Goal: Task Accomplishment & Management: Manage account settings

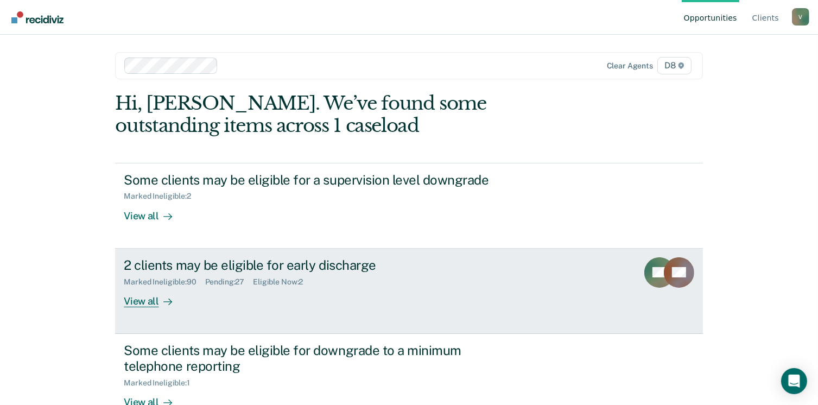
click at [150, 298] on div "View all" at bounding box center [154, 296] width 61 height 21
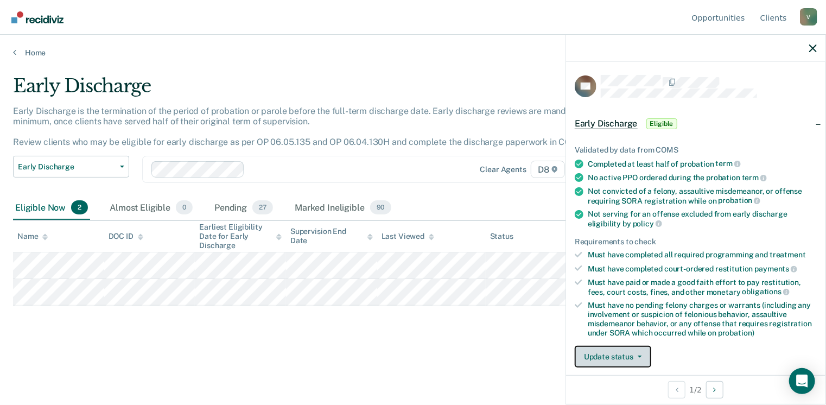
click at [624, 356] on button "Update status" at bounding box center [613, 357] width 77 height 22
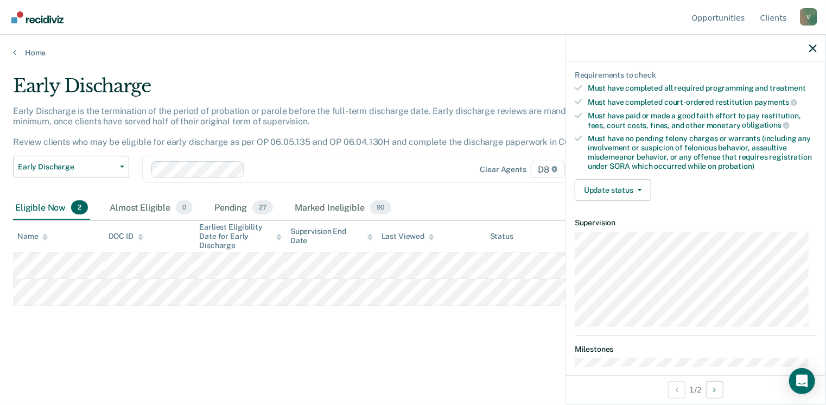
scroll to position [168, 0]
click at [625, 184] on button "Update status" at bounding box center [613, 188] width 77 height 22
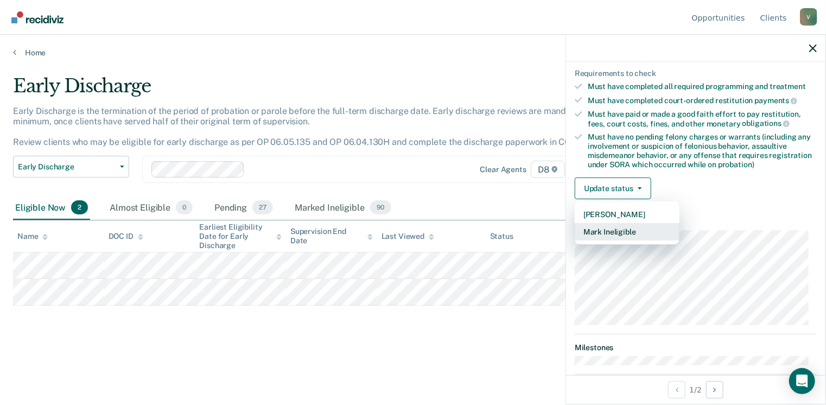
click at [628, 228] on button "Mark Ineligible" at bounding box center [627, 231] width 105 height 17
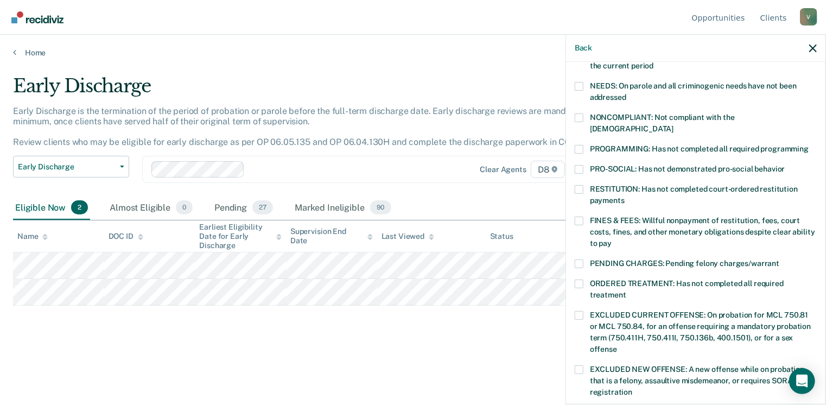
click at [582, 216] on span at bounding box center [579, 220] width 9 height 9
click at [611, 239] on input "FINES & FEES: Willful nonpayment of restitution, fees, court costs, fines, and …" at bounding box center [611, 239] width 0 height 0
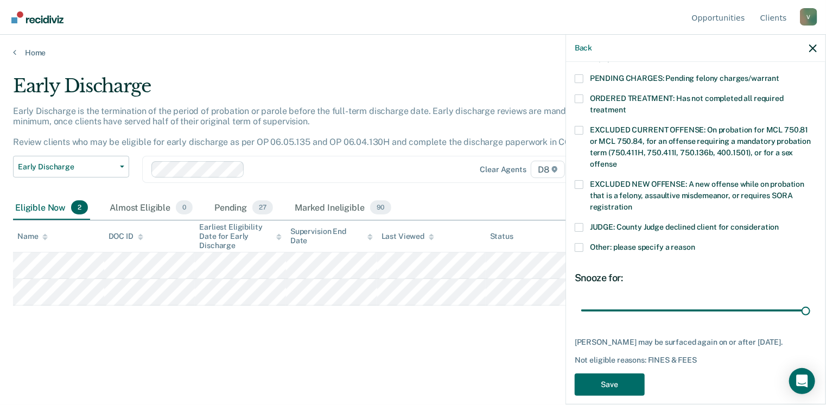
drag, startPoint x: 656, startPoint y: 300, endPoint x: 820, endPoint y: 291, distance: 164.7
type input "90"
click at [810, 301] on input "range" at bounding box center [695, 310] width 229 height 19
click at [611, 373] on button "Save" at bounding box center [610, 384] width 70 height 22
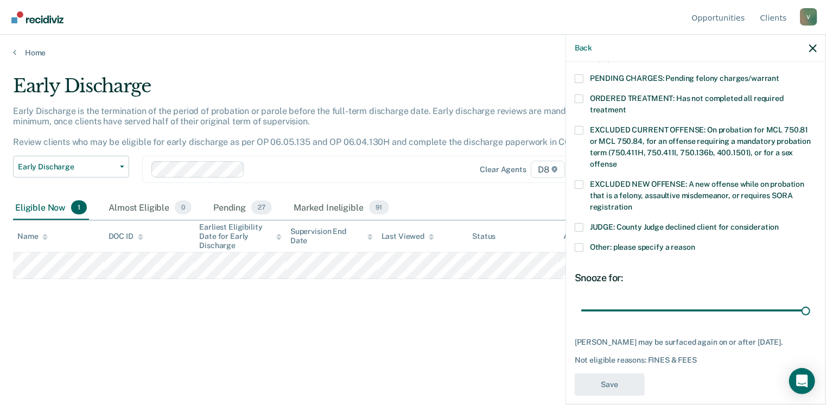
click at [372, 322] on div "Early Discharge Early Discharge is the termination of the period of probation o…" at bounding box center [413, 199] width 800 height 249
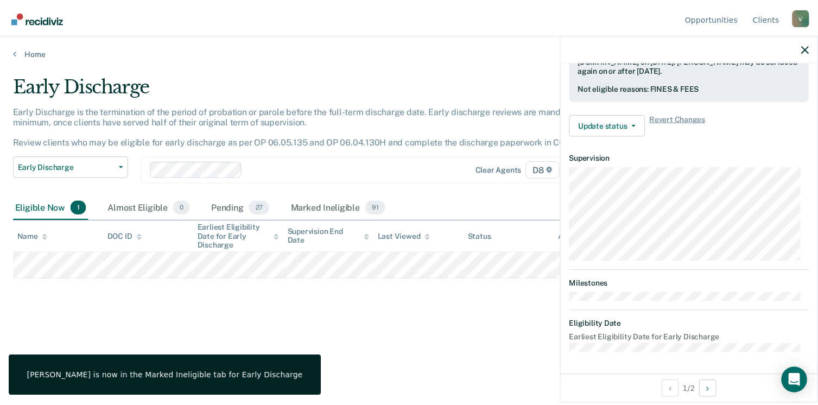
scroll to position [308, 0]
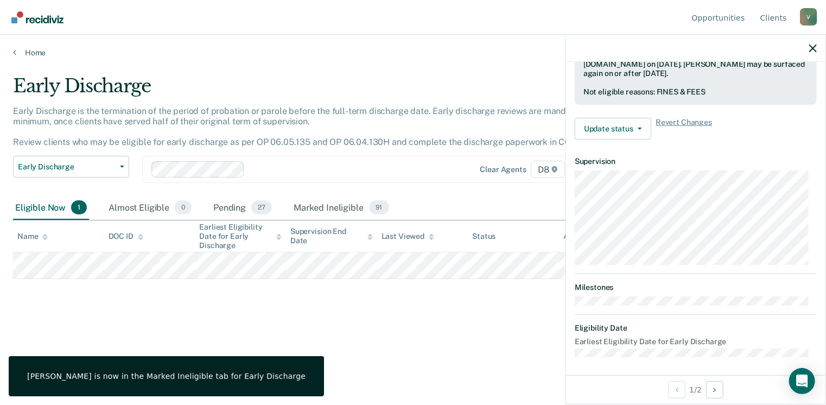
click at [817, 52] on div at bounding box center [695, 48] width 259 height 27
click at [812, 47] on icon "button" at bounding box center [813, 48] width 8 height 8
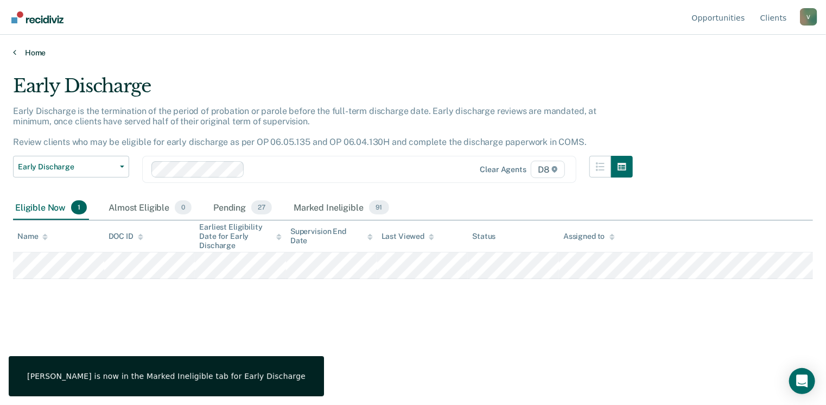
click at [589, 52] on link "Home" at bounding box center [413, 53] width 800 height 10
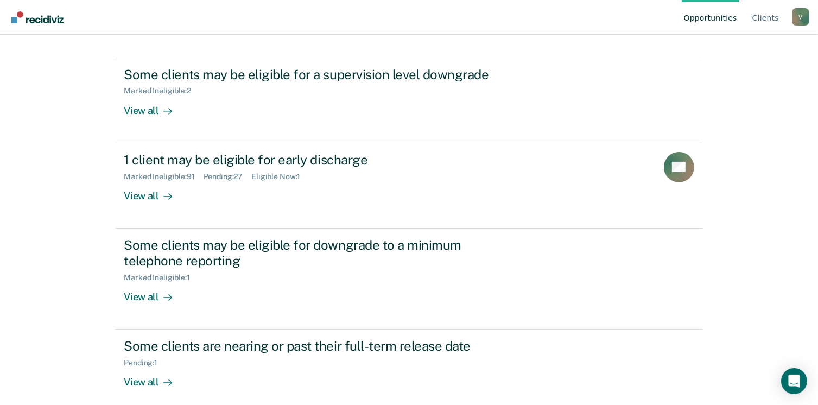
scroll to position [114, 0]
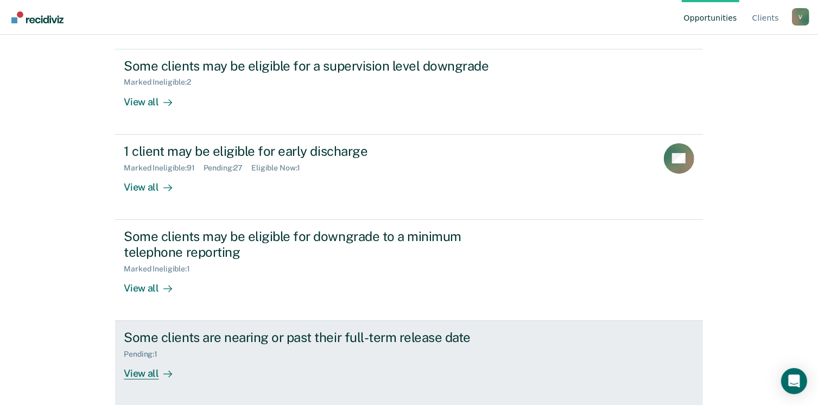
click at [142, 370] on div "View all" at bounding box center [154, 369] width 61 height 21
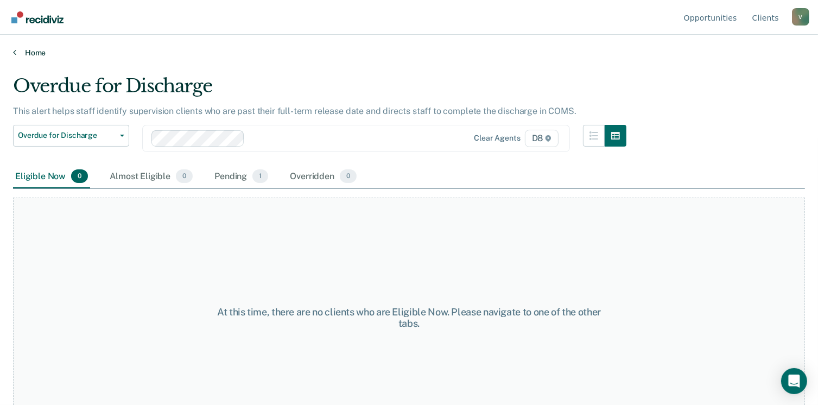
click at [27, 49] on link "Home" at bounding box center [409, 53] width 792 height 10
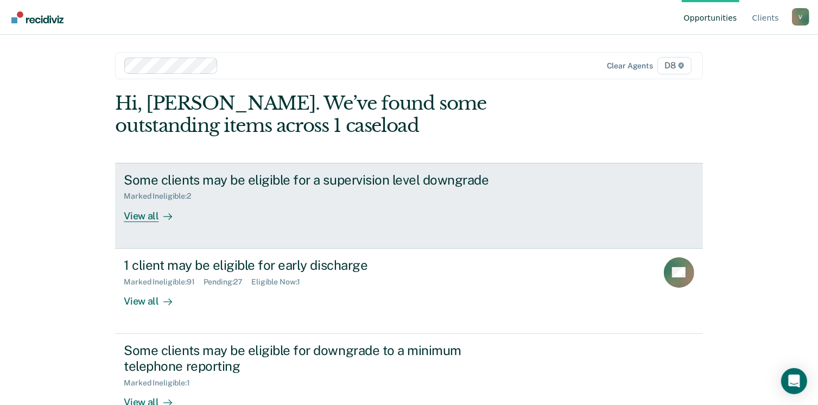
click at [144, 213] on div "View all" at bounding box center [154, 211] width 61 height 21
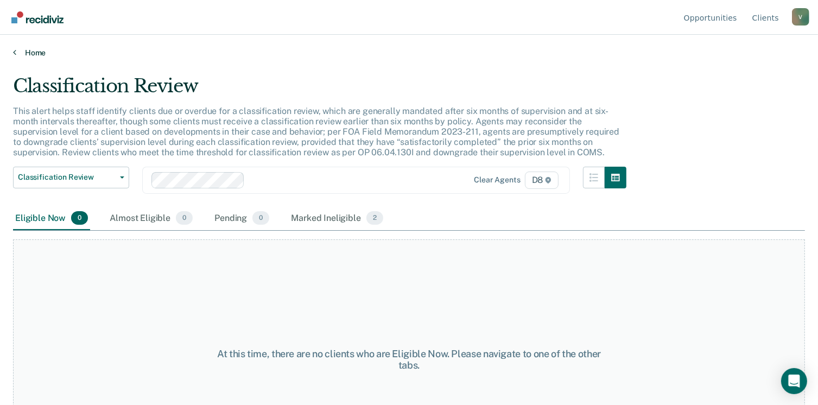
click at [35, 53] on link "Home" at bounding box center [409, 53] width 792 height 10
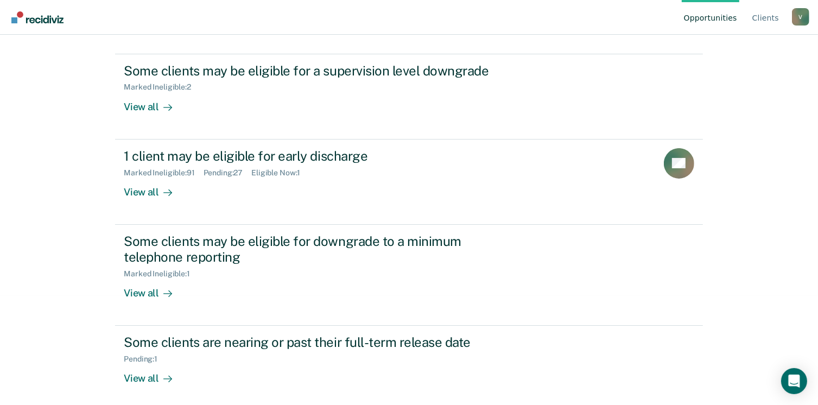
scroll to position [111, 0]
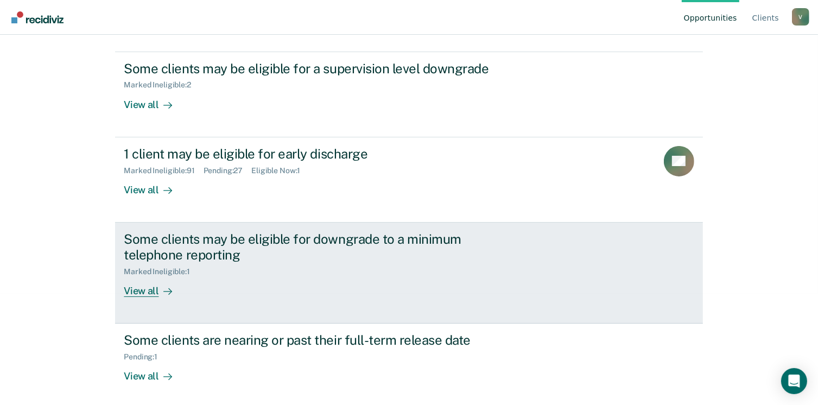
click at [159, 294] on div at bounding box center [165, 290] width 13 height 12
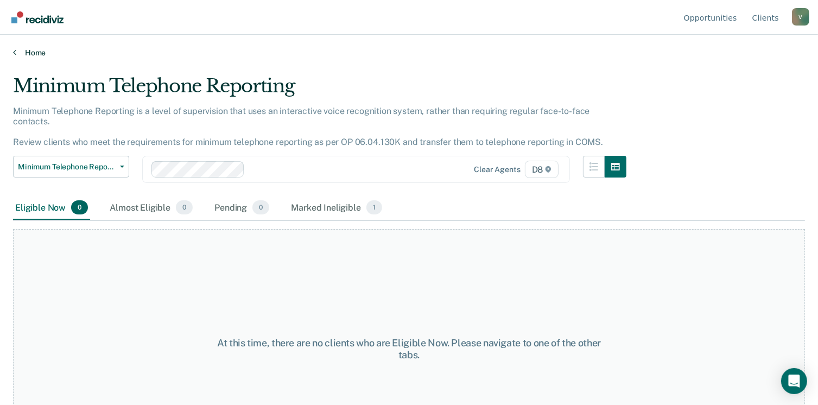
click at [34, 50] on link "Home" at bounding box center [409, 53] width 792 height 10
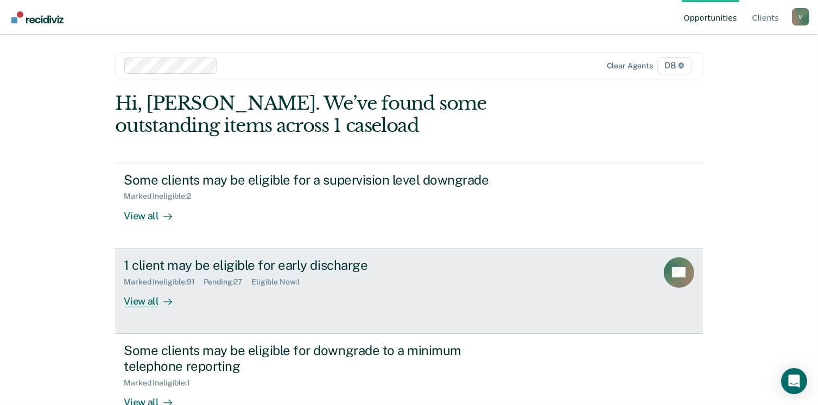
click at [152, 304] on div "View all" at bounding box center [154, 296] width 61 height 21
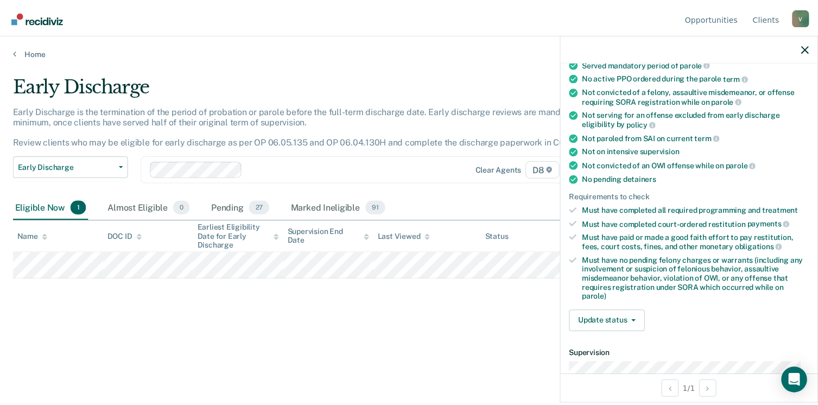
scroll to position [250, 0]
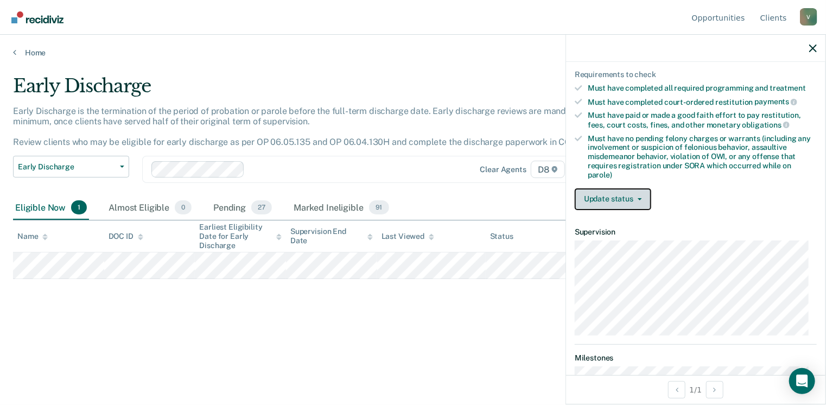
click at [633, 188] on button "Update status" at bounding box center [613, 199] width 77 height 22
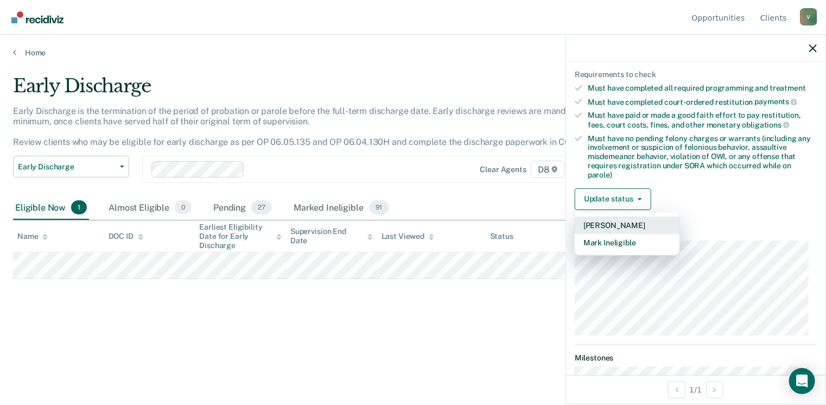
click at [623, 218] on button "[PERSON_NAME]" at bounding box center [627, 224] width 105 height 17
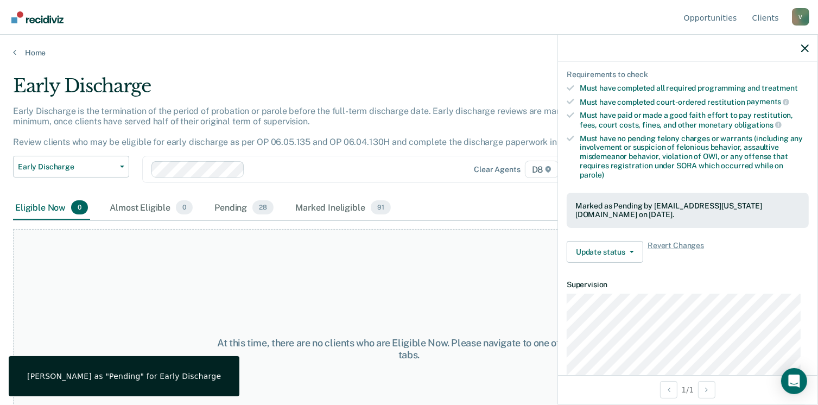
click at [365, 185] on div "Early Discharge Classification Review Early Discharge Minimum Telephone Reporti…" at bounding box center [319, 176] width 613 height 40
click at [498, 58] on main "Early Discharge Early Discharge is the termination of the period of probation o…" at bounding box center [409, 230] width 818 height 344
click at [805, 46] on icon "button" at bounding box center [805, 48] width 8 height 8
